Goal: Navigation & Orientation: Find specific page/section

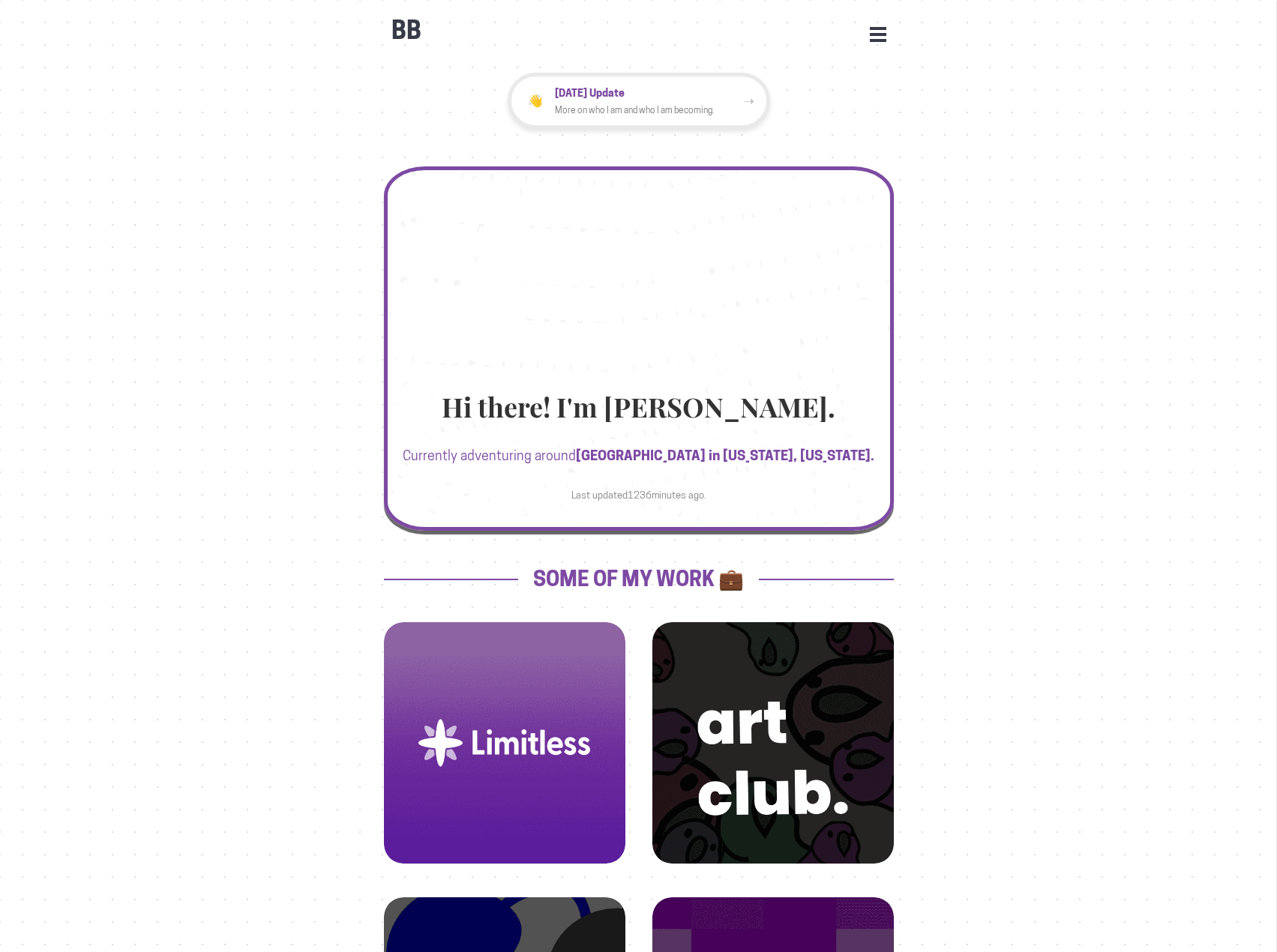
scroll to position [450, 0]
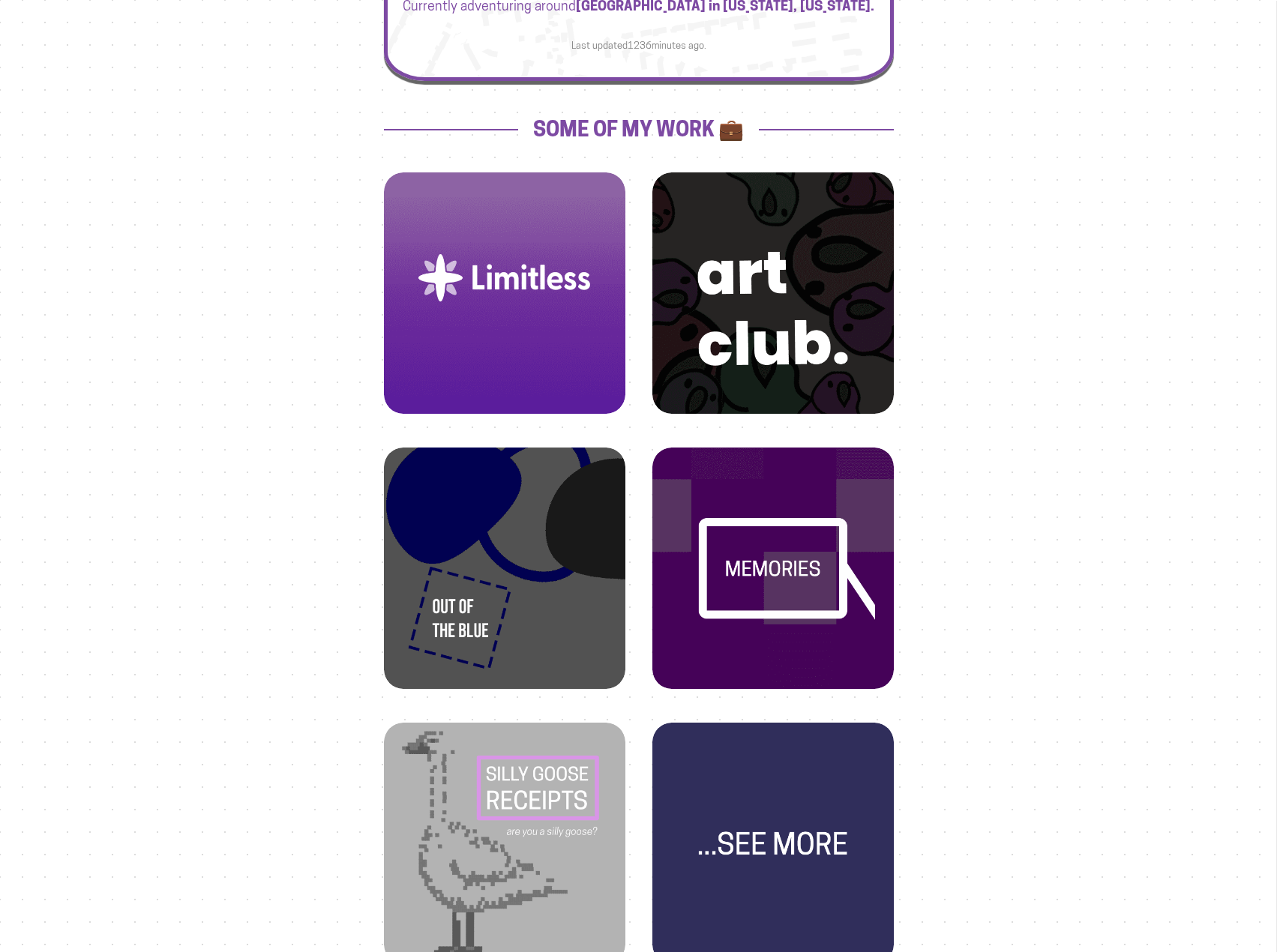
click at [571, 363] on img at bounding box center [505, 278] width 205 height 205
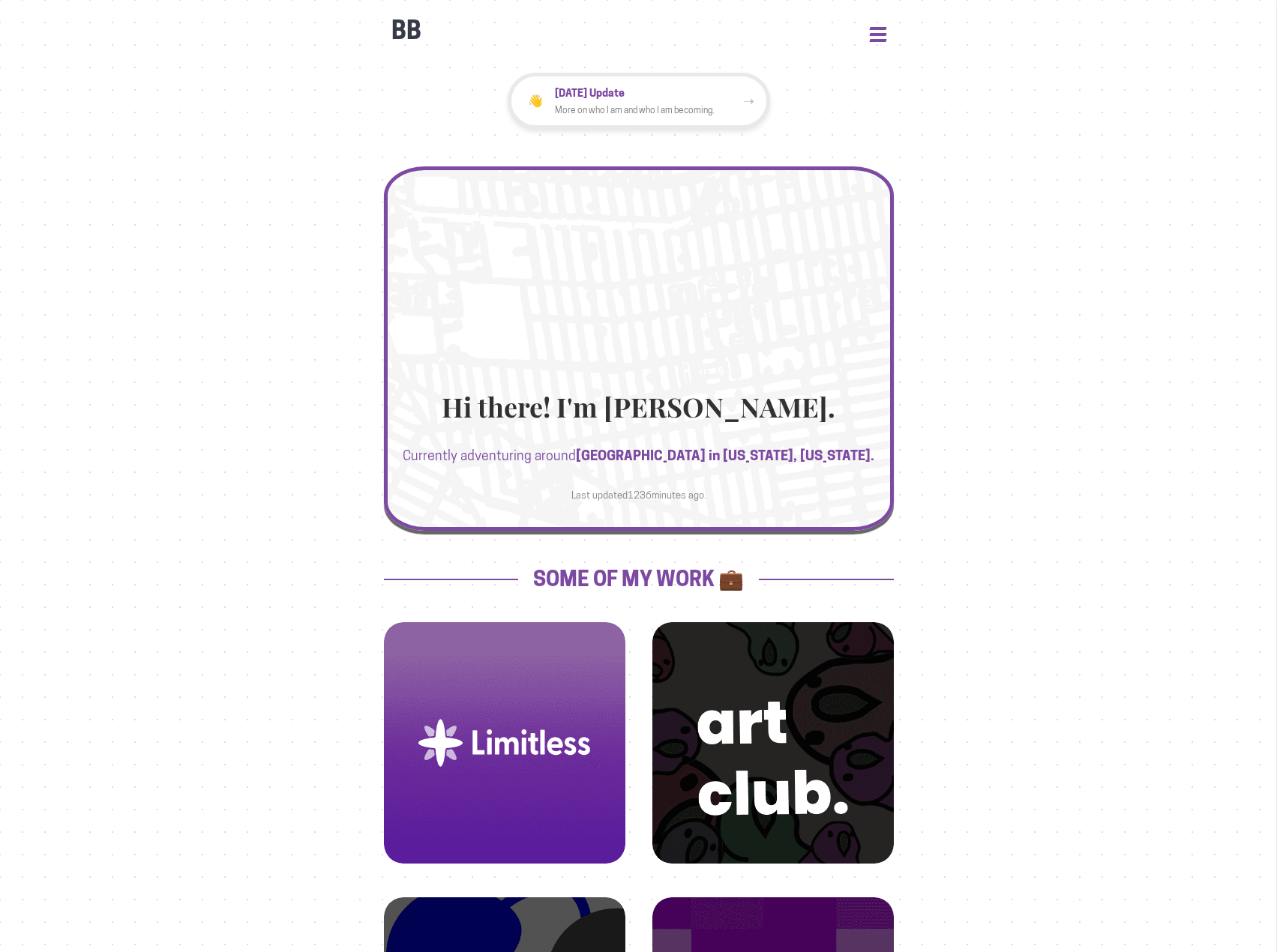
click at [873, 35] on button "Open Menu" at bounding box center [878, 34] width 16 height 13
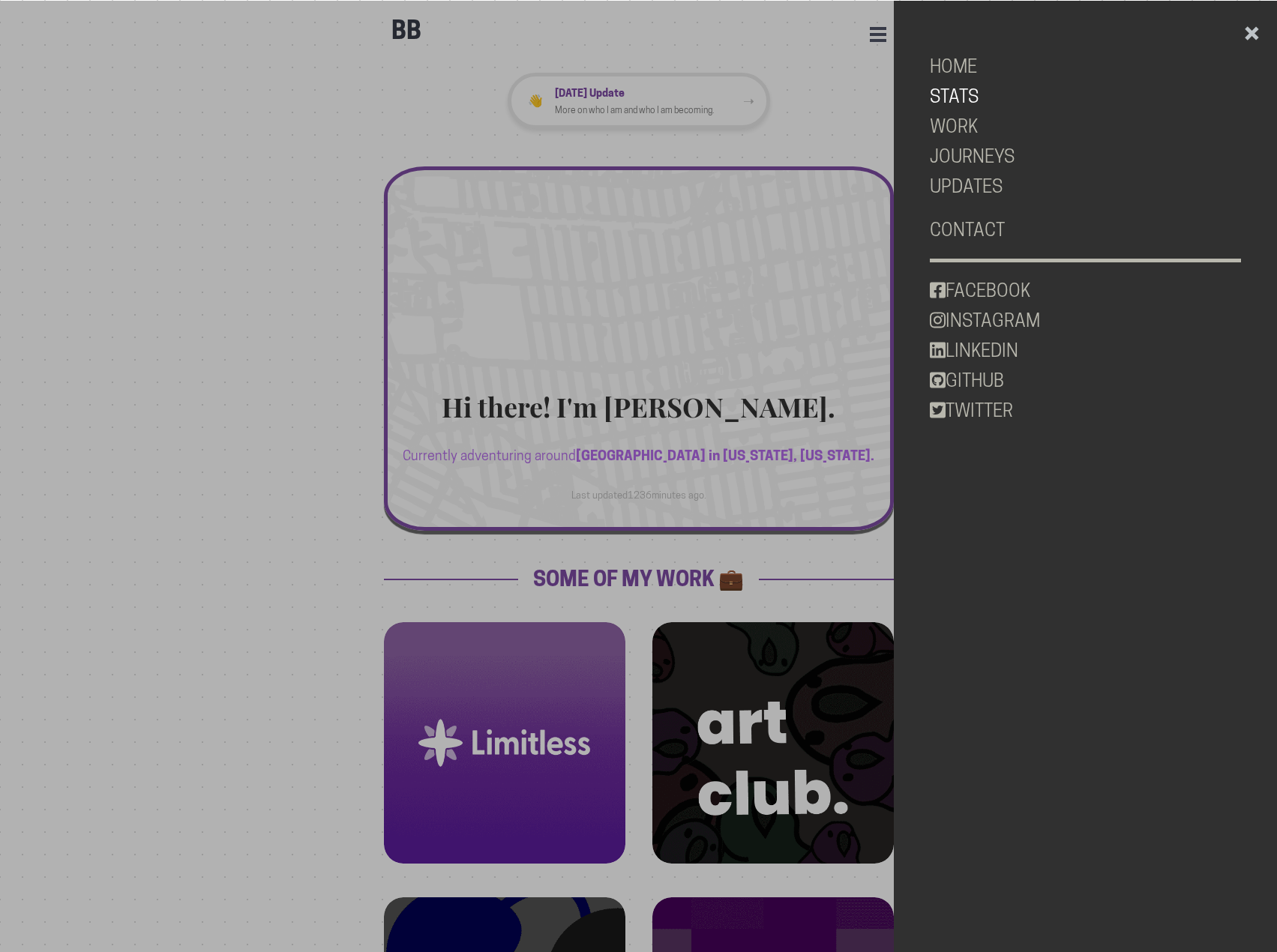
click at [954, 92] on link "STATS" at bounding box center [1086, 96] width 312 height 30
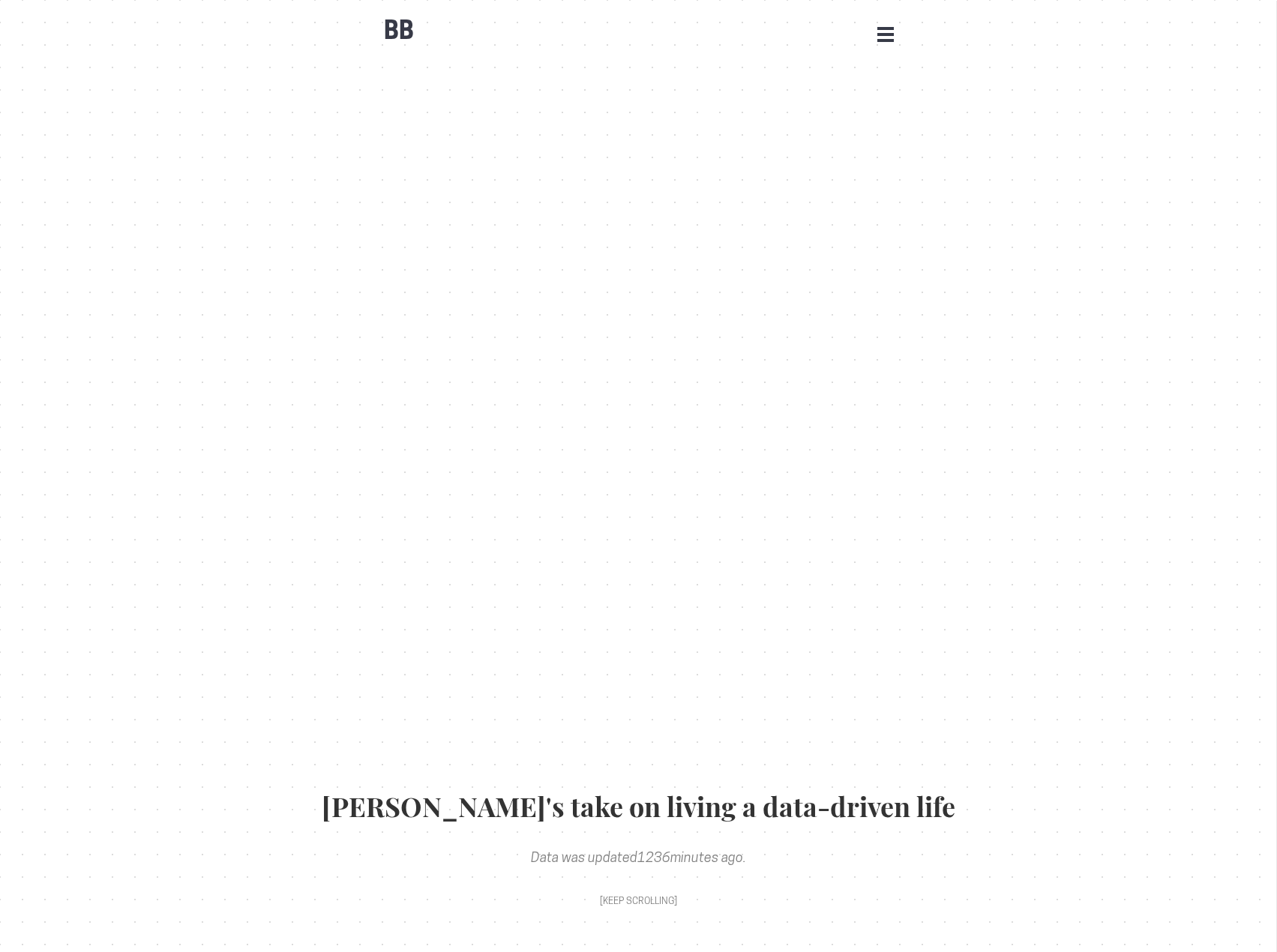
click at [878, 31] on button "Open Menu" at bounding box center [885, 34] width 16 height 13
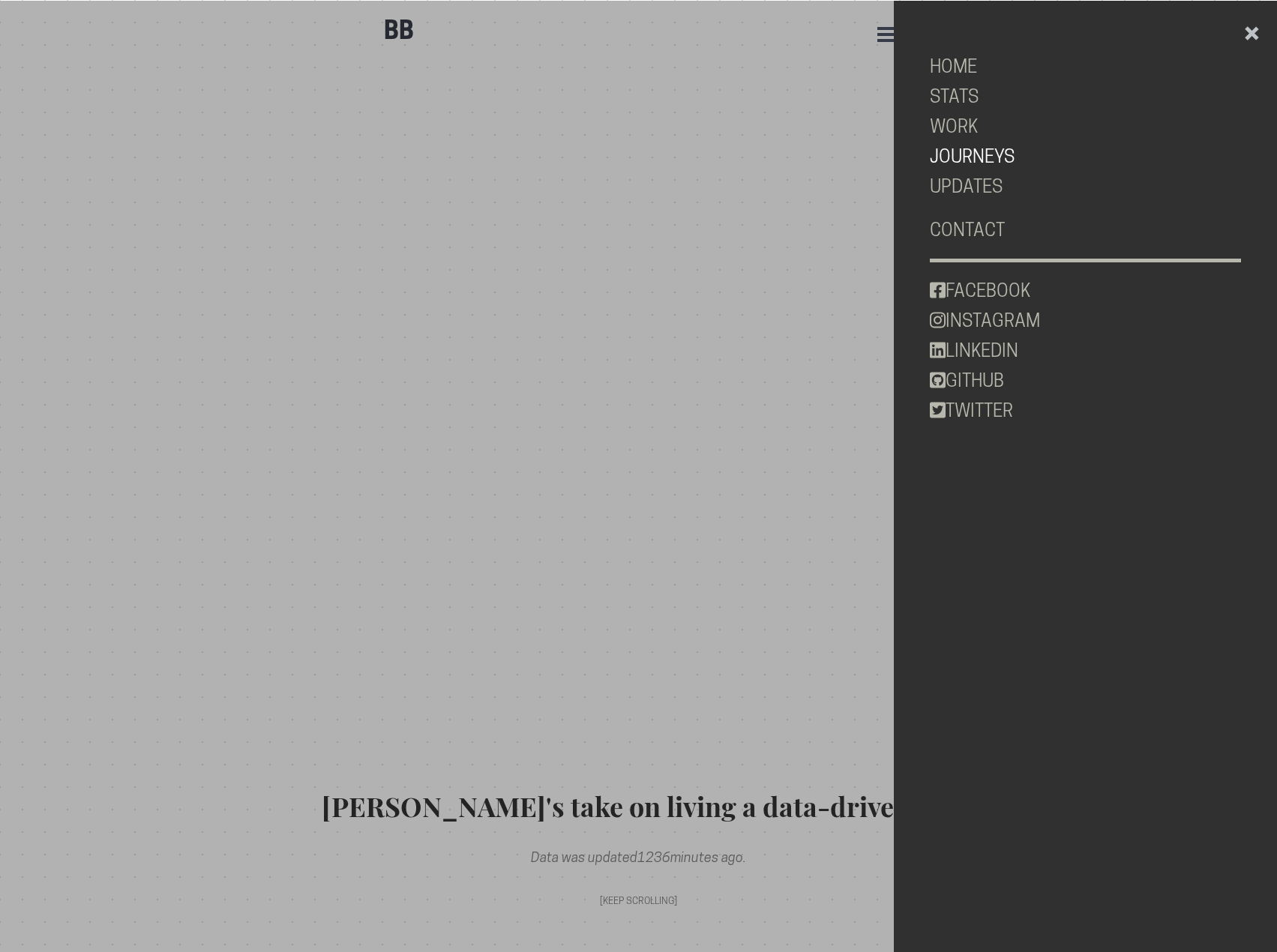
click at [988, 153] on link "JOURNEYS" at bounding box center [1086, 156] width 312 height 30
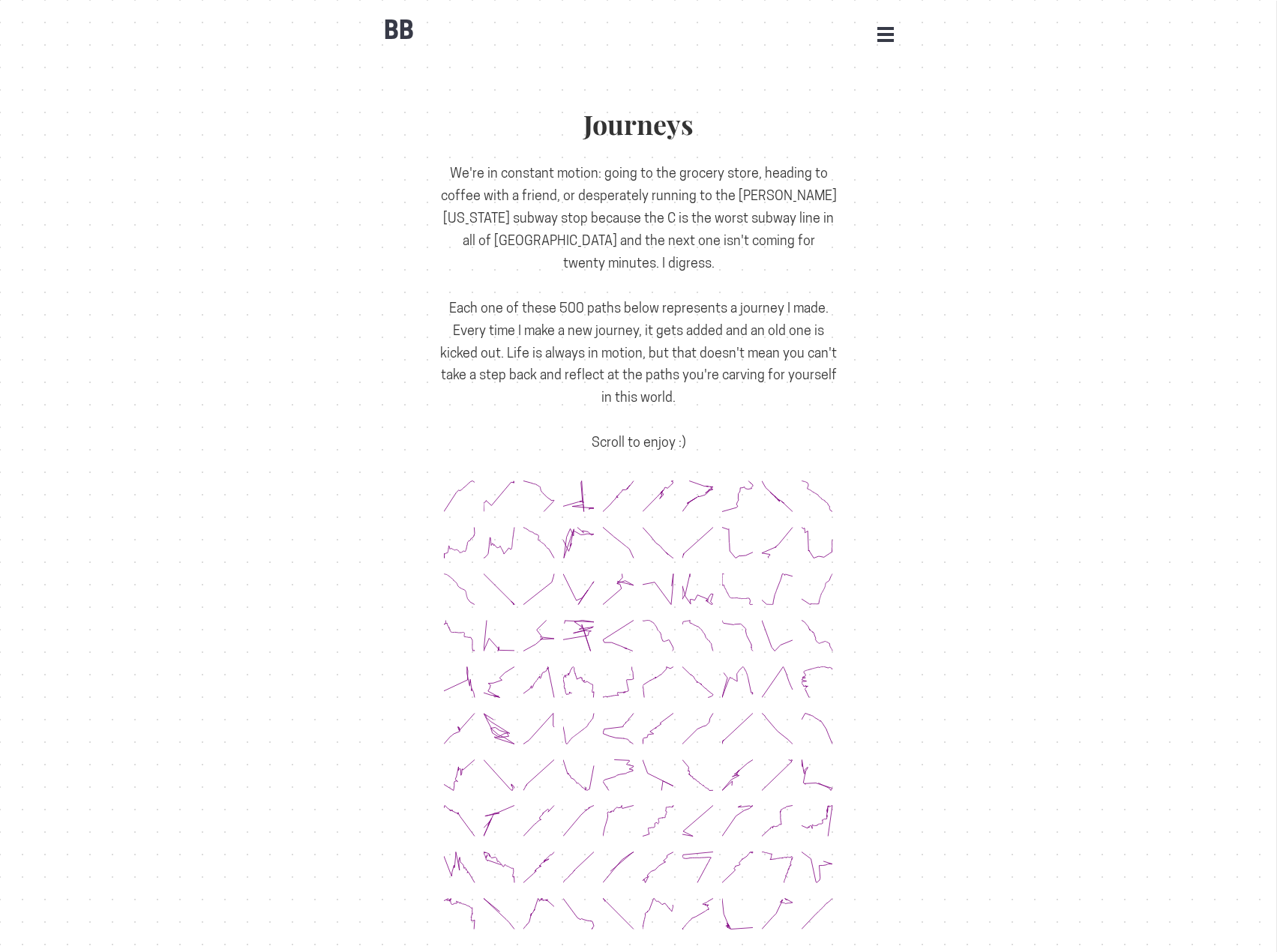
click at [892, 21] on div "BB Open Menu HOME STATS WORK JOURNEYS UPDATES CONTACT FACEBOOK INSTAGRAM LINKED…" at bounding box center [638, 23] width 525 height 45
click at [889, 26] on div "BB Open Menu HOME STATS WORK JOURNEYS UPDATES CONTACT FACEBOOK INSTAGRAM LINKED…" at bounding box center [638, 23] width 525 height 45
click at [889, 36] on button "Open Menu" at bounding box center [885, 34] width 16 height 13
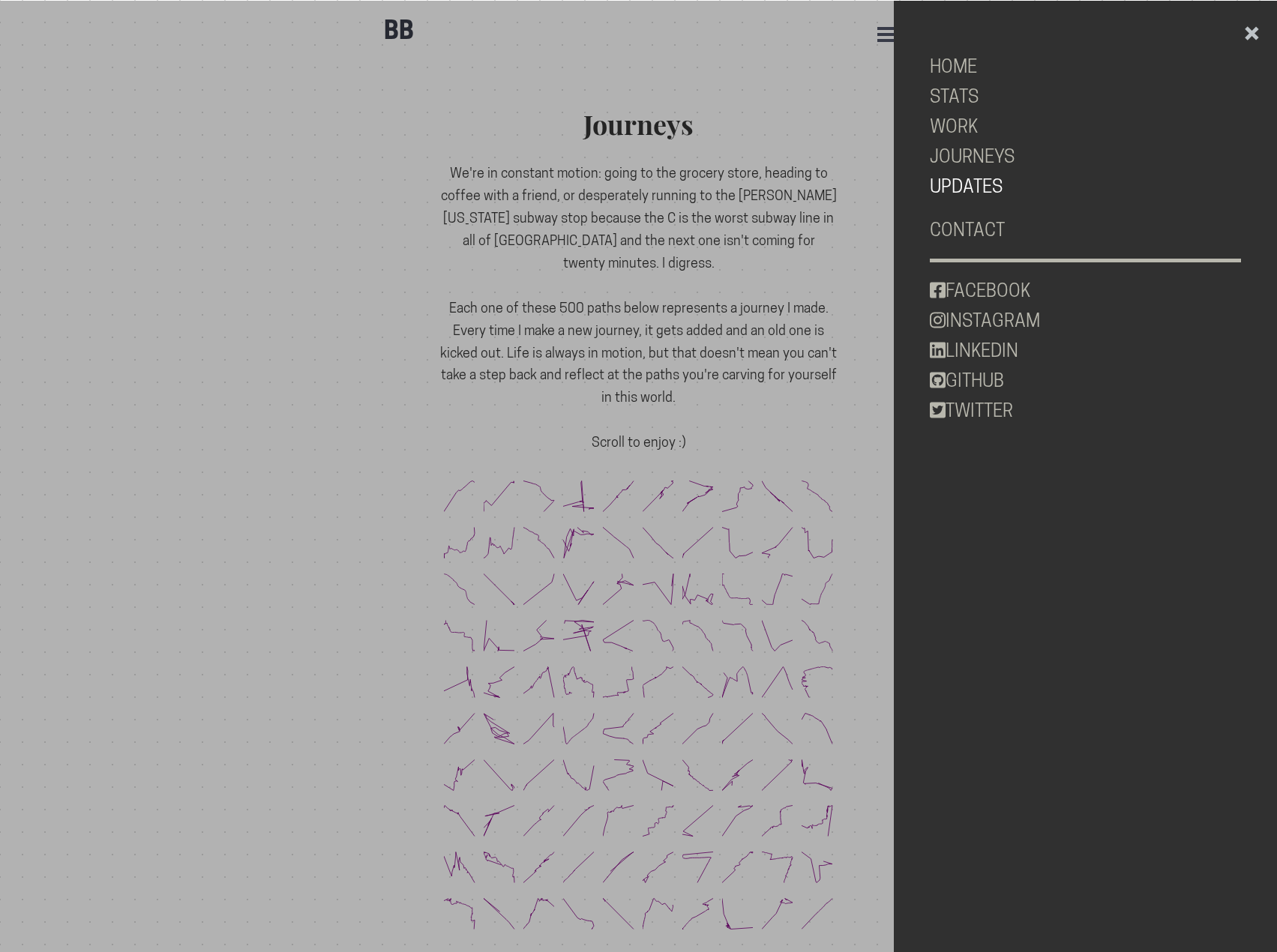
click at [965, 187] on link "UPDATES" at bounding box center [1086, 186] width 312 height 30
